Goal: Task Accomplishment & Management: Complete application form

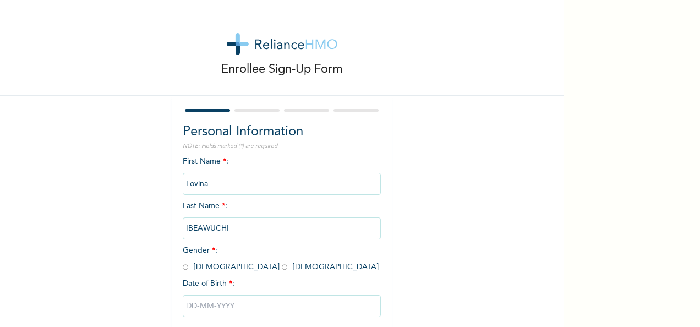
click at [282, 269] on input "radio" at bounding box center [285, 267] width 6 height 10
radio input "true"
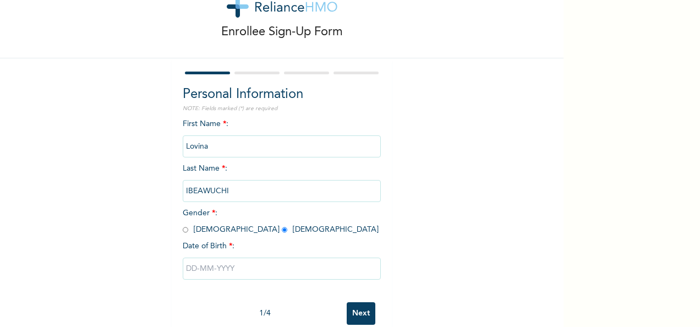
scroll to position [44, 0]
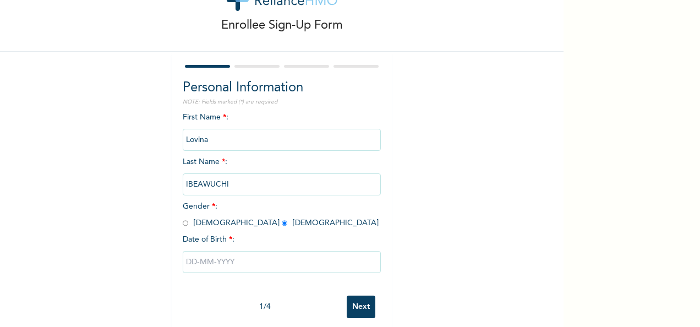
click at [252, 260] on input "text" at bounding box center [282, 262] width 198 height 22
select select "9"
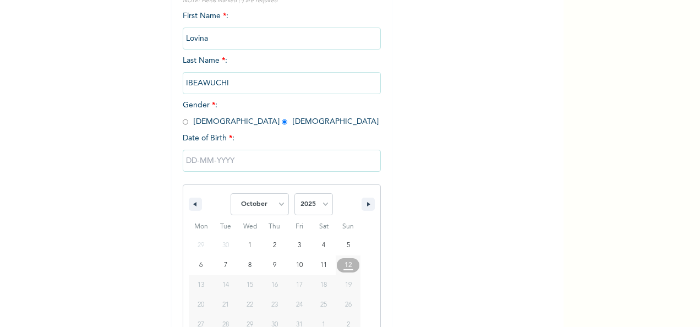
scroll to position [174, 0]
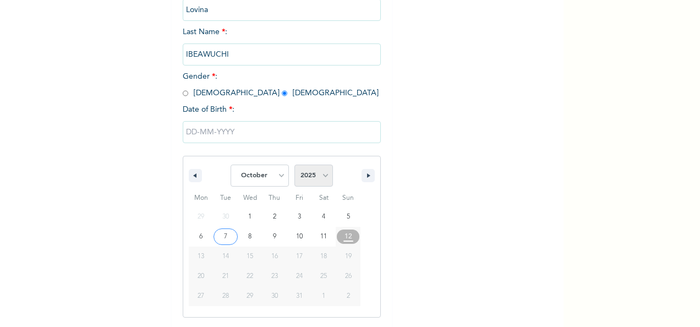
click at [316, 174] on select "2025 2024 2023 2022 2021 2020 2019 2018 2017 2016 2015 2014 2013 2012 2011 2010…" at bounding box center [314, 176] width 39 height 22
select select "1967"
click at [295, 166] on select "2025 2024 2023 2022 2021 2020 2019 2018 2017 2016 2015 2014 2013 2012 2011 2010…" at bounding box center [314, 176] width 39 height 22
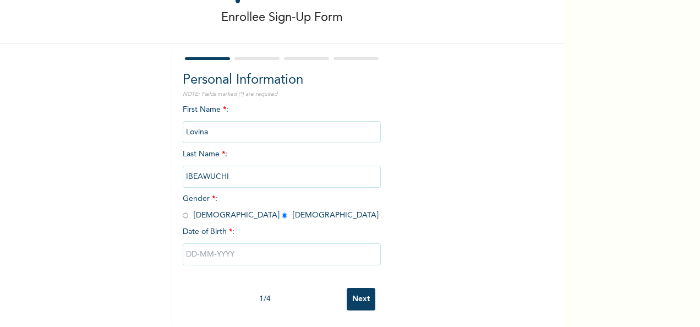
click at [278, 104] on div "First Name * : [PERSON_NAME] Last Name * : [PERSON_NAME] Gender * : [DEMOGRAPHI…" at bounding box center [282, 193] width 198 height 178
click at [216, 246] on input "text" at bounding box center [282, 254] width 198 height 22
select select "9"
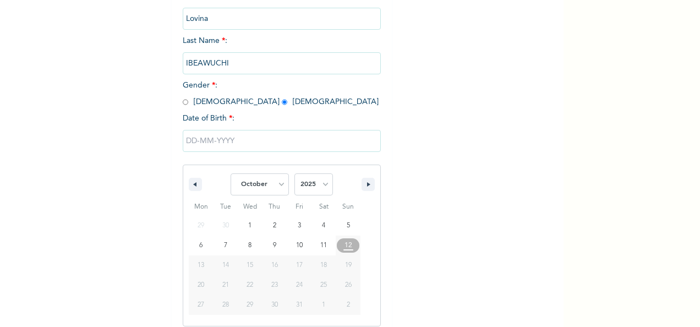
scroll to position [174, 0]
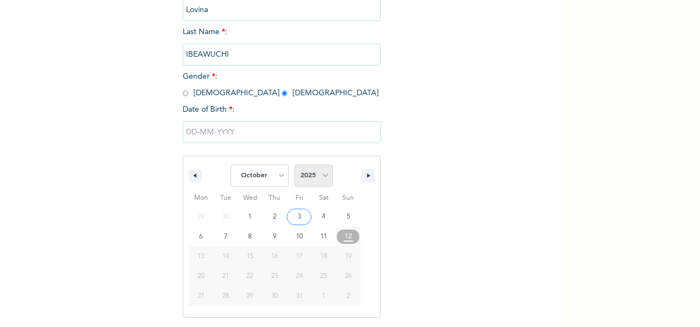
click at [302, 176] on select "2025 2024 2023 2022 2021 2020 2019 2018 2017 2016 2015 2014 2013 2012 2011 2010…" at bounding box center [314, 176] width 39 height 22
select select "1967"
click at [295, 166] on select "2025 2024 2023 2022 2021 2020 2019 2018 2017 2016 2015 2014 2013 2012 2011 2010…" at bounding box center [314, 176] width 39 height 22
click at [273, 175] on select "January February March April May June July August September October November De…" at bounding box center [260, 176] width 58 height 22
select select "4"
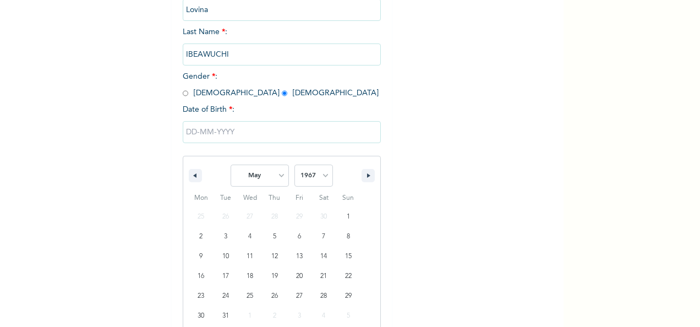
click at [231, 166] on select "January February March April May June July August September October November De…" at bounding box center [260, 176] width 58 height 22
type input "[DATE]"
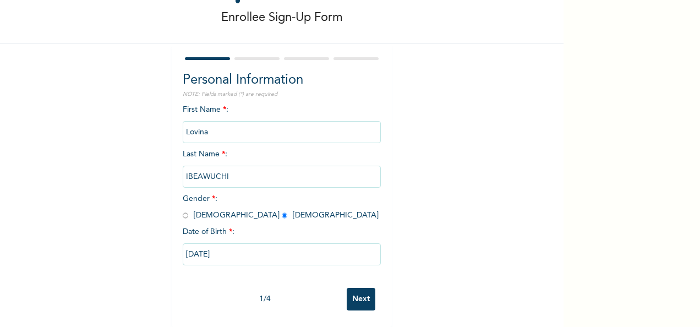
click at [358, 288] on input "Next" at bounding box center [361, 299] width 29 height 23
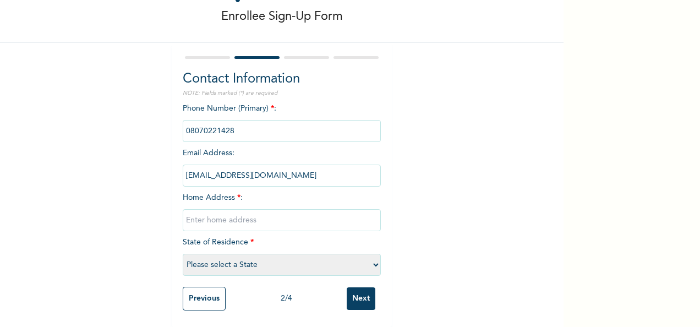
click at [228, 122] on input "phone" at bounding box center [282, 131] width 198 height 22
click at [234, 127] on input "phone" at bounding box center [282, 131] width 198 height 22
click at [231, 120] on input "phone" at bounding box center [282, 131] width 198 height 22
drag, startPoint x: 177, startPoint y: 106, endPoint x: 188, endPoint y: 118, distance: 16.4
click at [188, 118] on div "Contact Information NOTE: Fields marked (*) are required Phone Number (Primary)…" at bounding box center [282, 185] width 220 height 284
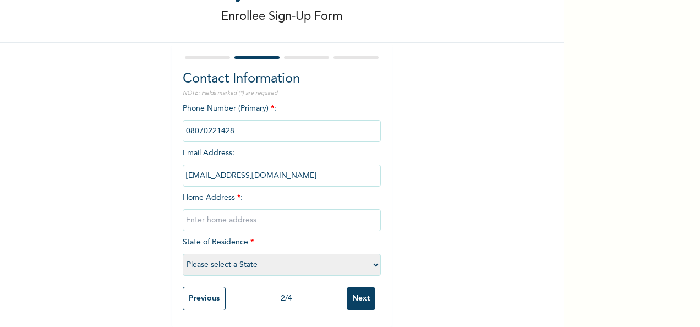
click at [188, 120] on input "phone" at bounding box center [282, 131] width 198 height 22
click at [229, 122] on input "phone" at bounding box center [282, 131] width 198 height 22
drag, startPoint x: 229, startPoint y: 122, endPoint x: 410, endPoint y: 104, distance: 181.5
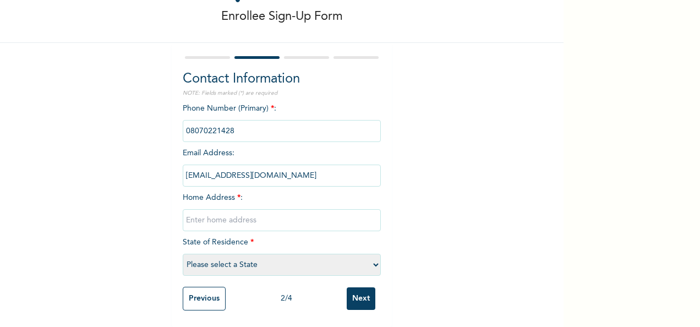
click at [410, 104] on div "Enrollee Sign-Up Form Contact Information NOTE: Fields marked (*) are required …" at bounding box center [282, 137] width 564 height 380
click at [251, 209] on input "text" at bounding box center [282, 220] width 198 height 22
type input "n"
type input "No. 2 [GEOGRAPHIC_DATA], [GEOGRAPHIC_DATA], [GEOGRAPHIC_DATA]"
click at [374, 255] on select "Please select a State [PERSON_NAME] (FCT) [PERSON_NAME] Ibom [GEOGRAPHIC_DATA] …" at bounding box center [282, 265] width 198 height 22
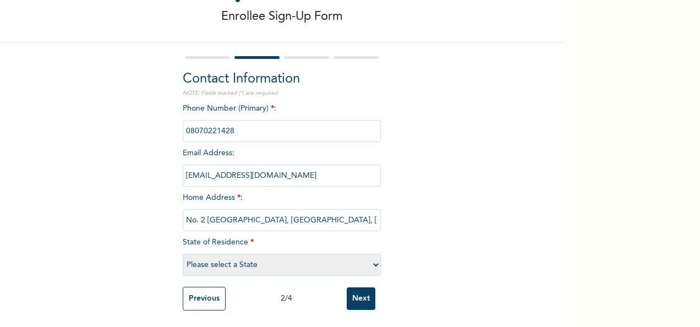
select select "33"
click at [183, 254] on select "Please select a State [PERSON_NAME] (FCT) [PERSON_NAME] Ibom [GEOGRAPHIC_DATA] …" at bounding box center [282, 265] width 198 height 22
click at [280, 213] on input "No. 2 [GEOGRAPHIC_DATA], [GEOGRAPHIC_DATA], [GEOGRAPHIC_DATA]" at bounding box center [282, 220] width 198 height 22
type input "[STREET_ADDRESS]"
click at [356, 289] on input "Next" at bounding box center [361, 298] width 29 height 23
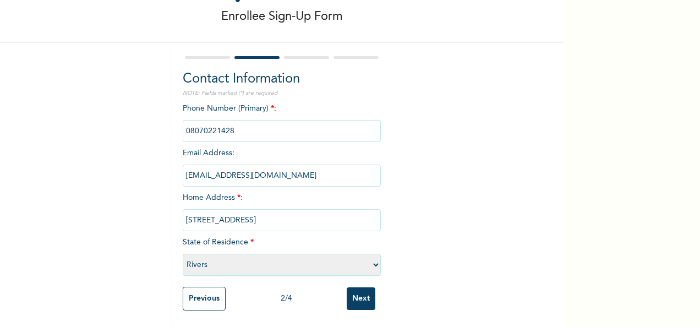
scroll to position [0, 0]
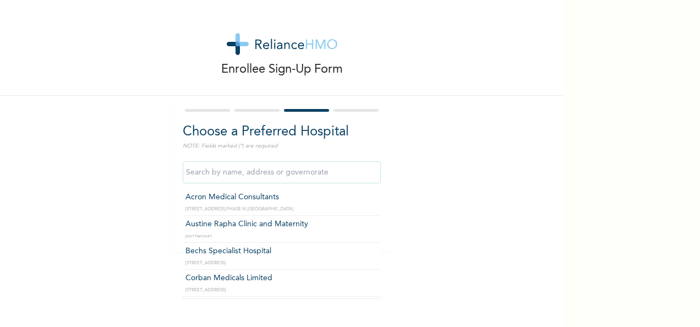
click at [323, 175] on input "text" at bounding box center [282, 172] width 198 height 22
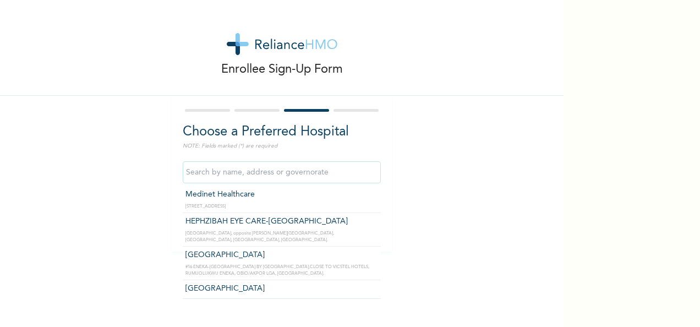
scroll to position [9061, 0]
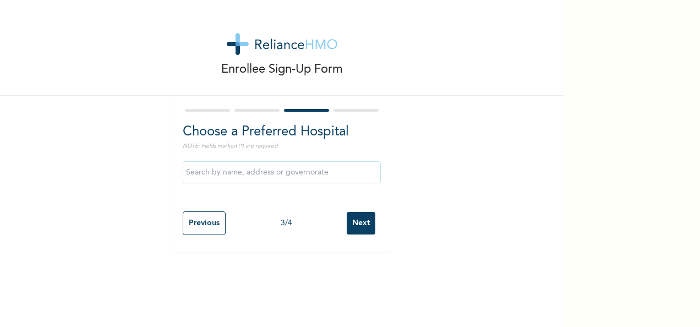
click at [316, 135] on h2 "Choose a Preferred Hospital" at bounding box center [282, 132] width 198 height 20
click at [362, 226] on input "Next" at bounding box center [361, 223] width 29 height 23
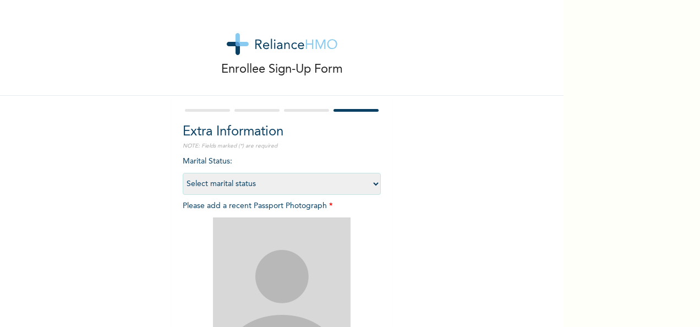
click at [373, 183] on select "Select marital status [DEMOGRAPHIC_DATA] Married [DEMOGRAPHIC_DATA] Widow/[DEMO…" at bounding box center [282, 184] width 198 height 22
select select "2"
click at [183, 173] on select "Select marital status [DEMOGRAPHIC_DATA] Married [DEMOGRAPHIC_DATA] Widow/[DEMO…" at bounding box center [282, 184] width 198 height 22
click at [298, 240] on img at bounding box center [282, 286] width 138 height 138
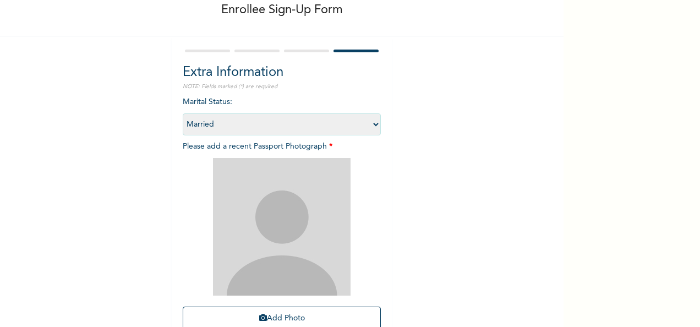
scroll to position [66, 0]
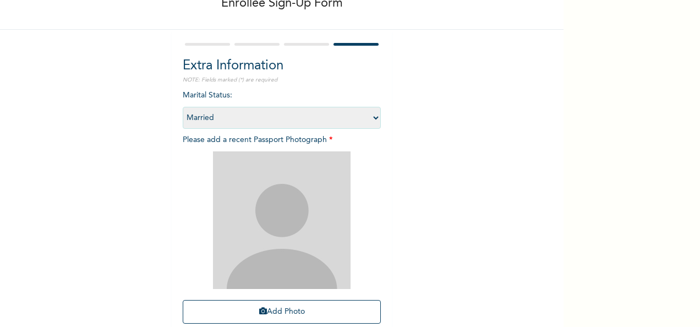
click at [276, 231] on img at bounding box center [282, 220] width 138 height 138
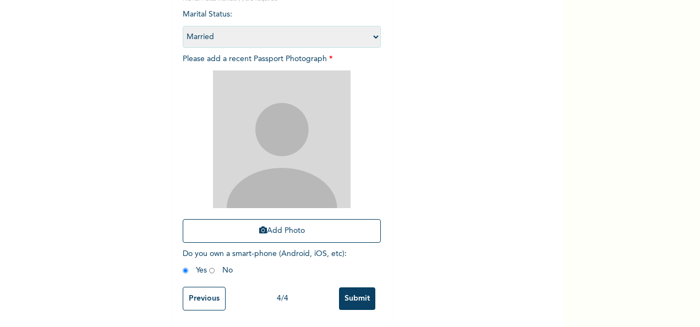
scroll to position [156, 0]
click at [281, 224] on button "Add Photo" at bounding box center [282, 231] width 198 height 24
